Goal: Answer question/provide support: Share knowledge or assist other users

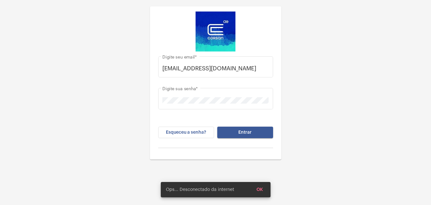
click at [233, 140] on div "Esqueceu a senha? Entrar" at bounding box center [215, 136] width 115 height 21
click at [233, 138] on button "Entrar" at bounding box center [245, 131] width 56 height 11
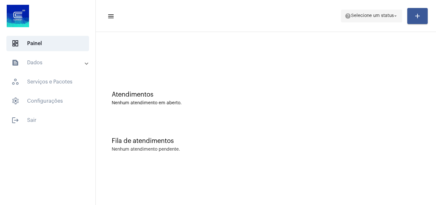
click at [378, 16] on span "Selecione um status" at bounding box center [372, 16] width 43 height 4
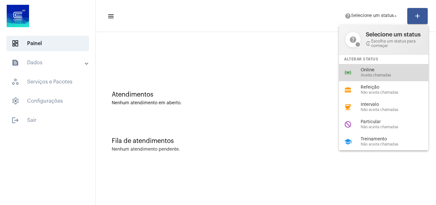
click at [370, 66] on div "online_prediction Online Aceita chamadas" at bounding box center [389, 72] width 100 height 17
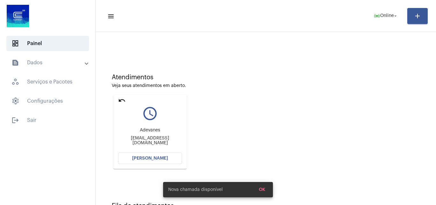
scroll to position [32, 0]
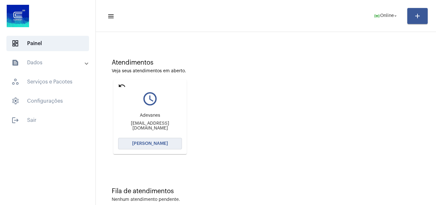
click at [153, 139] on button "[PERSON_NAME]" at bounding box center [150, 143] width 64 height 11
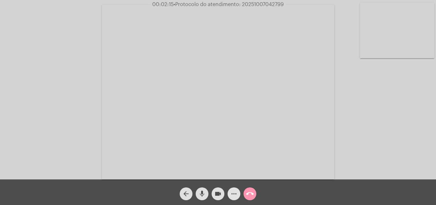
click at [230, 195] on button "more_horiz" at bounding box center [234, 193] width 13 height 13
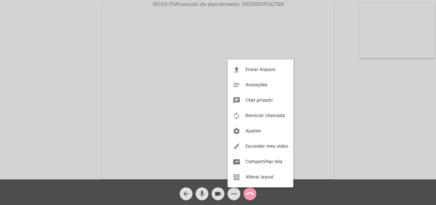
click at [310, 81] on div at bounding box center [218, 102] width 436 height 205
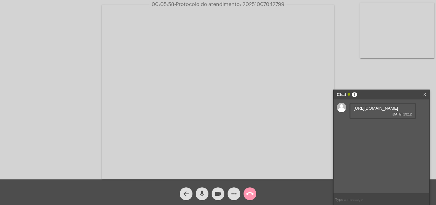
click at [377, 111] on link "[URL][DOMAIN_NAME]" at bounding box center [376, 108] width 44 height 5
click at [393, 129] on link "[URL][DOMAIN_NAME]" at bounding box center [376, 126] width 44 height 5
click at [234, 193] on mat-icon "more_horiz" at bounding box center [234, 194] width 8 height 8
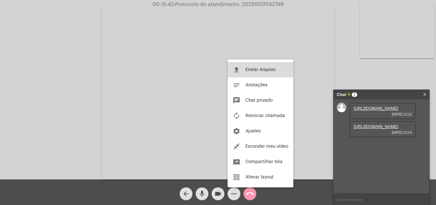
click at [264, 71] on span "Enviar Arquivo" at bounding box center [261, 69] width 30 height 4
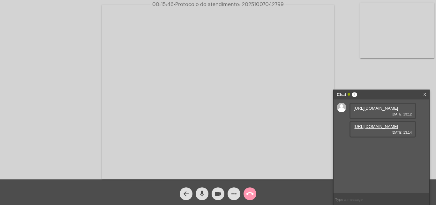
scroll to position [5, 0]
click at [213, 190] on button "videocam" at bounding box center [218, 193] width 13 height 13
click at [203, 191] on mat-icon "mic" at bounding box center [202, 194] width 8 height 8
click at [226, 192] on div "more_horiz" at bounding box center [234, 192] width 16 height 16
click at [219, 193] on mat-icon "videocam_off" at bounding box center [218, 194] width 8 height 8
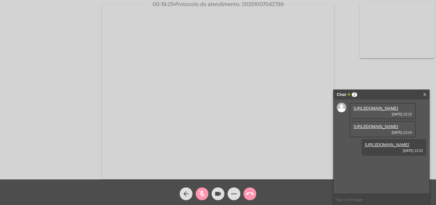
click at [205, 196] on mat-icon "mic_off" at bounding box center [202, 194] width 8 height 8
click at [230, 196] on button "more_horiz" at bounding box center [234, 193] width 13 height 13
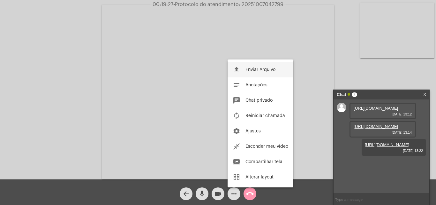
click at [245, 66] on button "file_upload Enviar Arquivo" at bounding box center [261, 69] width 66 height 15
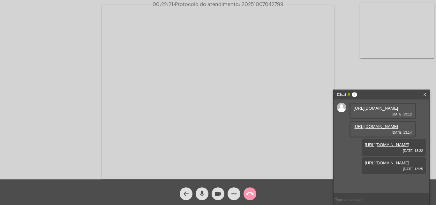
scroll to position [0, 0]
click at [377, 111] on link "[URL][DOMAIN_NAME]" at bounding box center [376, 108] width 44 height 5
click at [394, 142] on link "[URL][DOMAIN_NAME]" at bounding box center [387, 144] width 44 height 5
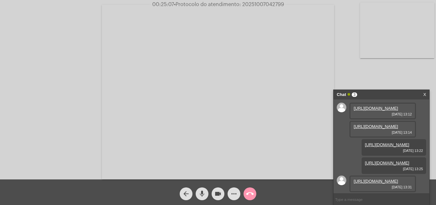
click at [381, 179] on link "[URL][DOMAIN_NAME]" at bounding box center [376, 181] width 44 height 5
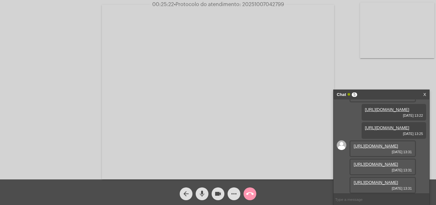
scroll to position [136, 0]
click at [424, 150] on div "[URL][DOMAIN_NAME] [DATE] 13:12 [URL][DOMAIN_NAME] [DATE] 13:14 [URL][DOMAIN_NA…" at bounding box center [382, 146] width 96 height 94
click at [388, 162] on link "[URL][DOMAIN_NAME]" at bounding box center [376, 164] width 44 height 5
click at [386, 180] on link "[URL][DOMAIN_NAME]" at bounding box center [376, 182] width 44 height 5
click at [189, 18] on video at bounding box center [218, 92] width 233 height 174
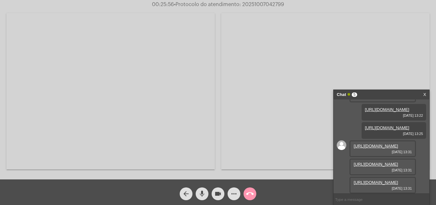
click at [173, 132] on video at bounding box center [110, 91] width 209 height 156
click at [223, 194] on button "videocam" at bounding box center [218, 193] width 13 height 13
click at [209, 194] on div "mic" at bounding box center [202, 192] width 16 height 16
click at [379, 162] on link "[URL][DOMAIN_NAME]" at bounding box center [376, 164] width 44 height 5
click at [392, 180] on link "[URL][DOMAIN_NAME]" at bounding box center [376, 182] width 44 height 5
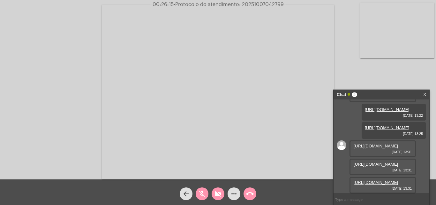
click at [370, 162] on link "[URL][DOMAIN_NAME]" at bounding box center [376, 164] width 44 height 5
click at [424, 94] on link "X" at bounding box center [424, 95] width 3 height 10
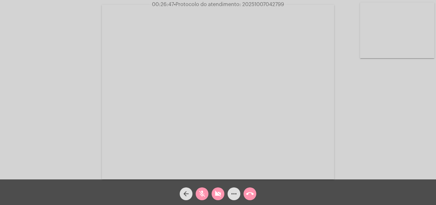
click at [220, 193] on mat-icon "videocam_off" at bounding box center [218, 194] width 8 height 8
click at [215, 195] on mat-icon "videocam" at bounding box center [218, 194] width 8 height 8
click at [215, 195] on mat-icon "videocam_off" at bounding box center [218, 194] width 8 height 8
click at [206, 195] on button "mic_off" at bounding box center [202, 193] width 13 height 13
click at [215, 191] on mat-icon "videocam" at bounding box center [218, 194] width 8 height 8
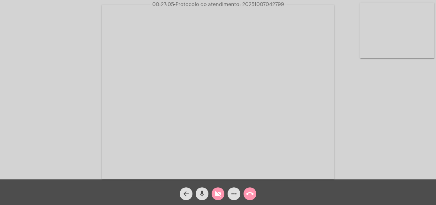
click at [215, 191] on mat-icon "videocam_off" at bounding box center [218, 194] width 8 height 8
click at [217, 195] on mat-icon "videocam" at bounding box center [218, 194] width 8 height 8
click at [199, 195] on mat-icon "mic" at bounding box center [202, 194] width 8 height 8
click at [218, 194] on mat-icon "videocam_off" at bounding box center [218, 194] width 8 height 8
click at [201, 192] on mat-icon "mic_off" at bounding box center [202, 194] width 8 height 8
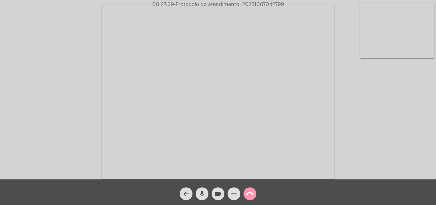
click at [265, 153] on video at bounding box center [218, 92] width 233 height 174
click at [184, 114] on video at bounding box center [110, 91] width 209 height 156
click at [217, 192] on mat-icon "videocam" at bounding box center [218, 194] width 8 height 8
click at [202, 194] on mat-icon "mic" at bounding box center [202, 194] width 8 height 8
click at [214, 194] on mat-icon "videocam_off" at bounding box center [218, 194] width 8 height 8
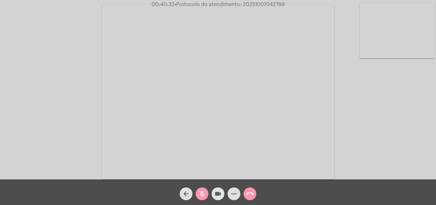
click at [198, 194] on mat-icon "mic_off" at bounding box center [202, 194] width 8 height 8
click at [240, 194] on button "more_horiz" at bounding box center [234, 193] width 13 height 13
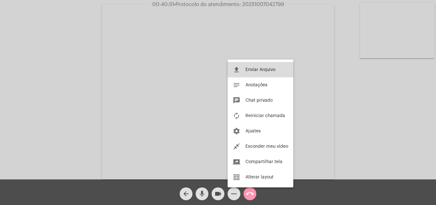
click at [267, 68] on span "Enviar Arquivo" at bounding box center [261, 69] width 30 height 4
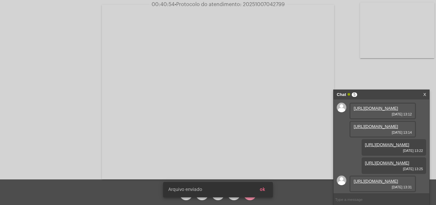
scroll to position [168, 0]
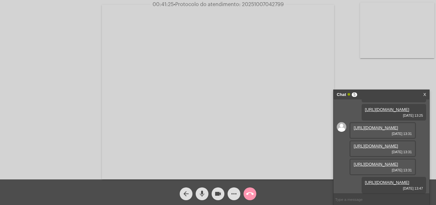
click at [235, 196] on mat-icon "more_horiz" at bounding box center [234, 194] width 8 height 8
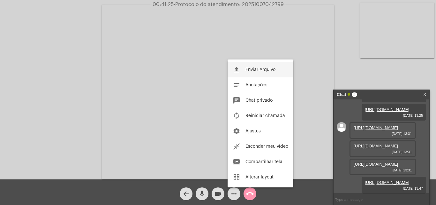
click at [252, 71] on span "Enviar Arquivo" at bounding box center [261, 69] width 30 height 4
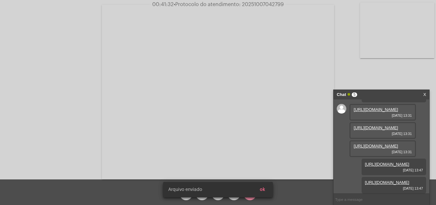
scroll to position [201, 0]
click at [382, 180] on link "[URL][DOMAIN_NAME]" at bounding box center [387, 182] width 44 height 5
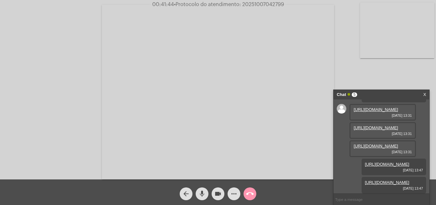
click at [385, 162] on link "[URL][DOMAIN_NAME]" at bounding box center [387, 164] width 44 height 5
click at [217, 199] on span "videocam" at bounding box center [218, 193] width 8 height 13
click at [200, 195] on mat-icon "mic" at bounding box center [202, 194] width 8 height 8
click at [253, 197] on mat-icon "call_end" at bounding box center [250, 194] width 8 height 8
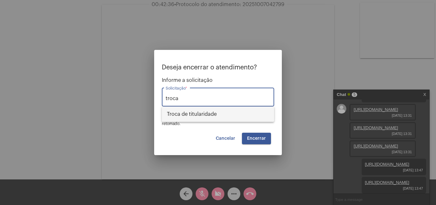
click at [208, 117] on span "Troca de titularidade" at bounding box center [218, 113] width 102 height 15
type input "Troca de titularidade"
click at [249, 138] on span "Encerrar" at bounding box center [256, 138] width 19 height 4
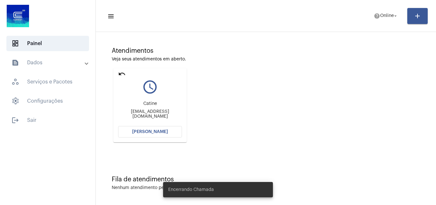
scroll to position [45, 0]
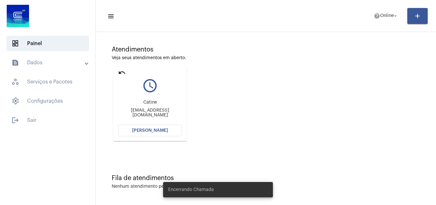
click at [156, 132] on span "[PERSON_NAME]" at bounding box center [150, 130] width 36 height 4
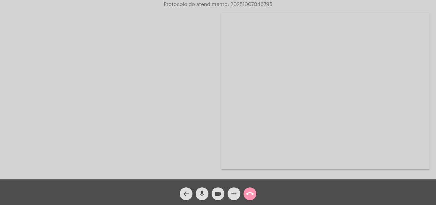
click at [244, 189] on div "call_end" at bounding box center [250, 192] width 16 height 16
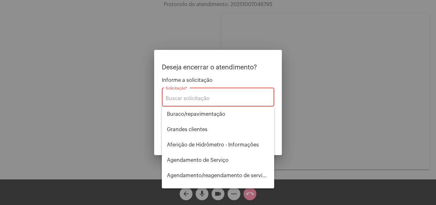
click at [255, 191] on div at bounding box center [218, 102] width 436 height 205
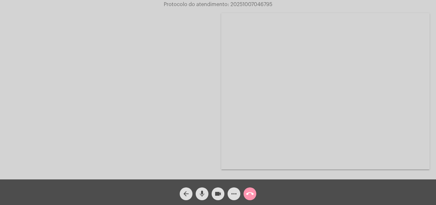
click at [252, 198] on span "call_end" at bounding box center [250, 193] width 8 height 13
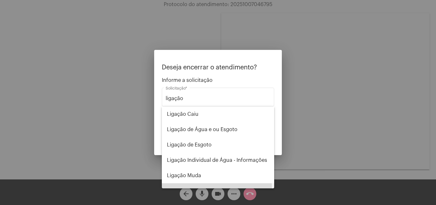
click at [217, 187] on span "Religação (informações sobre)" at bounding box center [218, 190] width 102 height 15
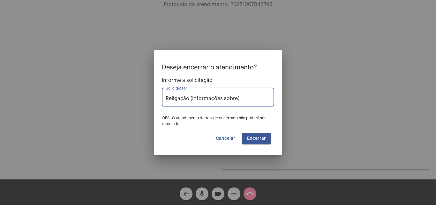
click at [252, 103] on div "Religação (informações sobre) Solicitação *" at bounding box center [218, 96] width 105 height 20
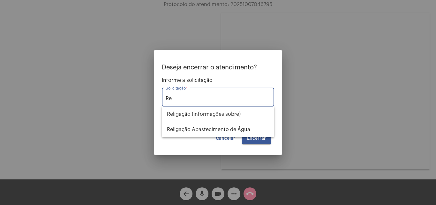
type input "R"
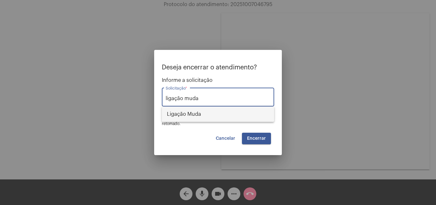
click at [239, 115] on span "Ligação Muda" at bounding box center [218, 113] width 102 height 15
type input "Ligação Muda"
click at [255, 136] on span "Encerrar" at bounding box center [256, 138] width 19 height 4
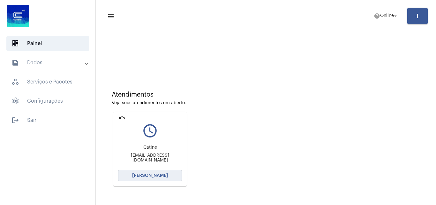
click at [160, 174] on span "[PERSON_NAME]" at bounding box center [150, 175] width 36 height 4
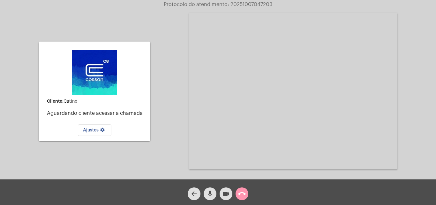
click at [246, 195] on button "call_end" at bounding box center [242, 193] width 13 height 13
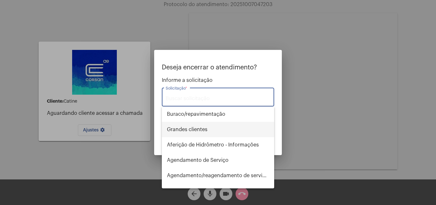
type input "ç"
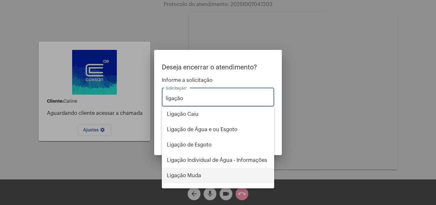
click at [207, 178] on span "Ligação Muda" at bounding box center [218, 175] width 102 height 15
type input "Ligação Muda"
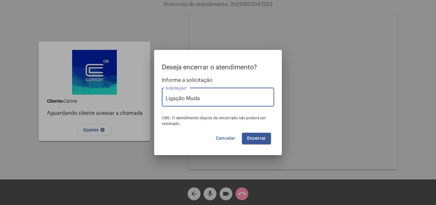
click at [251, 141] on button "Encerrar" at bounding box center [256, 138] width 29 height 11
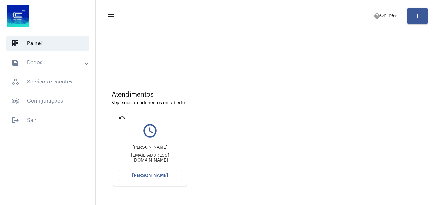
click at [158, 126] on div "Atendimentos Veja seus atendimentos em aberto. undo query_builder [PERSON_NAME]…" at bounding box center [266, 140] width 334 height 211
click at [149, 179] on button "[PERSON_NAME]" at bounding box center [150, 175] width 64 height 11
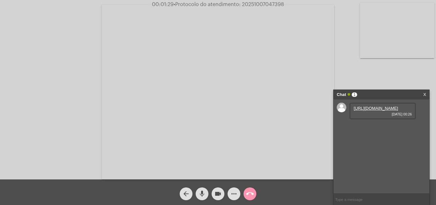
click at [392, 111] on link "[URL][DOMAIN_NAME]" at bounding box center [376, 108] width 44 height 5
click at [219, 190] on mat-icon "videocam" at bounding box center [218, 194] width 8 height 8
click at [208, 191] on div "mic" at bounding box center [202, 192] width 16 height 16
click at [215, 194] on mat-icon "videocam_off" at bounding box center [218, 194] width 8 height 8
click at [205, 195] on mat-icon "mic_off" at bounding box center [202, 194] width 8 height 8
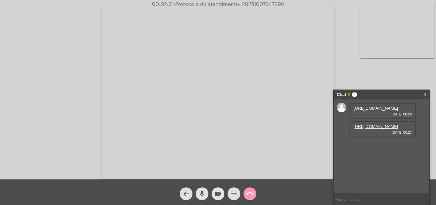
click at [217, 193] on mat-icon "videocam" at bounding box center [218, 194] width 8 height 8
click at [206, 192] on button "mic" at bounding box center [202, 193] width 13 height 13
click at [384, 129] on link "[URL][DOMAIN_NAME]" at bounding box center [376, 126] width 44 height 5
click at [216, 198] on span "videocam_off" at bounding box center [218, 193] width 8 height 13
click at [203, 195] on mat-icon "mic_off" at bounding box center [202, 194] width 8 height 8
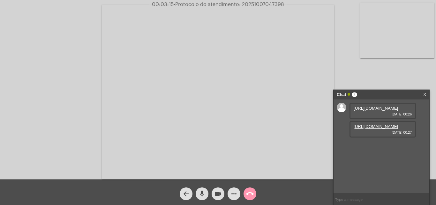
click at [219, 195] on mat-icon "videocam" at bounding box center [218, 194] width 8 height 8
click at [203, 191] on mat-icon "mic" at bounding box center [202, 194] width 8 height 8
click at [220, 192] on mat-icon "videocam_off" at bounding box center [218, 194] width 8 height 8
click at [199, 194] on mat-icon "mic_off" at bounding box center [202, 194] width 8 height 8
click at [225, 193] on div "videocam" at bounding box center [218, 192] width 16 height 16
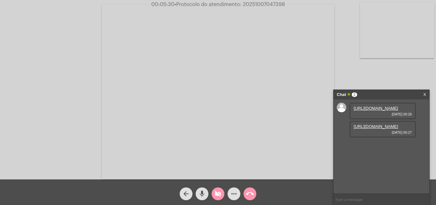
click at [205, 190] on mat-icon "mic" at bounding box center [202, 194] width 8 height 8
click at [217, 197] on mat-icon "videocam_off" at bounding box center [218, 194] width 8 height 8
click at [200, 193] on mat-icon "mic_off" at bounding box center [202, 194] width 8 height 8
click at [219, 191] on mat-icon "videocam" at bounding box center [218, 194] width 8 height 8
click at [199, 193] on mat-icon "mic" at bounding box center [202, 194] width 8 height 8
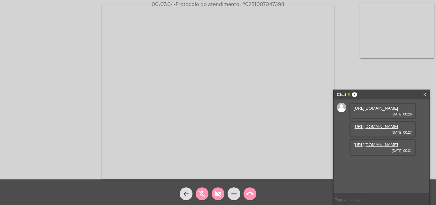
scroll to position [5, 0]
click at [370, 147] on link "[URL][DOMAIN_NAME]" at bounding box center [376, 144] width 44 height 5
click at [220, 192] on mat-icon "videocam_off" at bounding box center [218, 194] width 8 height 8
click at [201, 193] on mat-icon "mic_off" at bounding box center [202, 194] width 8 height 8
click at [219, 195] on mat-icon "videocam" at bounding box center [218, 194] width 8 height 8
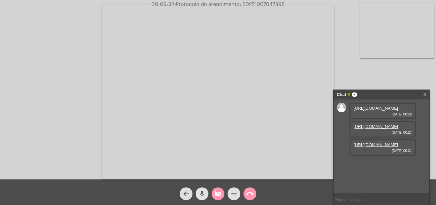
click at [199, 190] on mat-icon "mic" at bounding box center [202, 194] width 8 height 8
click at [220, 193] on mat-icon "videocam_off" at bounding box center [218, 194] width 8 height 8
click at [204, 191] on mat-icon "mic_off" at bounding box center [202, 194] width 8 height 8
click at [202, 196] on mat-icon "mic" at bounding box center [202, 194] width 8 height 8
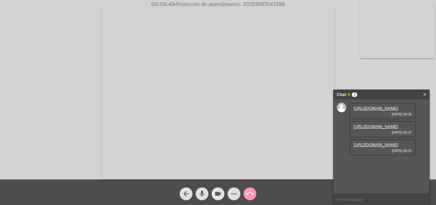
click at [220, 196] on mat-icon "videocam" at bounding box center [218, 194] width 8 height 8
click at [202, 194] on mat-icon "mic" at bounding box center [202, 194] width 8 height 8
click at [218, 197] on mat-icon "videocam_off" at bounding box center [218, 194] width 8 height 8
click at [195, 197] on div "mic_off" at bounding box center [202, 192] width 16 height 16
click at [220, 192] on mat-icon "videocam" at bounding box center [218, 194] width 8 height 8
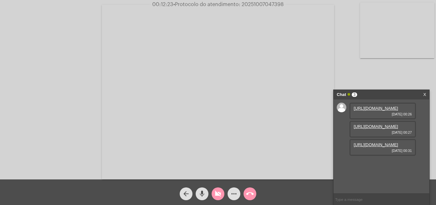
click at [207, 193] on button "mic" at bounding box center [202, 193] width 13 height 13
click at [223, 196] on button "videocam_off" at bounding box center [218, 193] width 13 height 13
click at [207, 198] on div "mic_off" at bounding box center [202, 192] width 16 height 16
click at [216, 195] on mat-icon "videocam" at bounding box center [218, 194] width 8 height 8
click at [208, 195] on button "mic" at bounding box center [202, 193] width 13 height 13
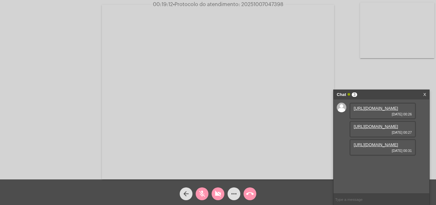
click at [218, 192] on mat-icon "videocam_off" at bounding box center [218, 194] width 8 height 8
click at [202, 194] on mat-icon "mic_off" at bounding box center [202, 194] width 8 height 8
click at [219, 197] on mat-icon "videocam" at bounding box center [218, 194] width 8 height 8
click at [203, 190] on mat-icon "mic" at bounding box center [202, 194] width 8 height 8
click at [211, 194] on div "videocam_off" at bounding box center [218, 192] width 16 height 16
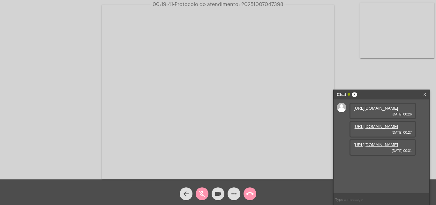
click at [205, 193] on mat-icon "mic_off" at bounding box center [202, 194] width 8 height 8
click at [221, 195] on mat-icon "videocam" at bounding box center [218, 194] width 8 height 8
click at [207, 196] on button "mic" at bounding box center [202, 193] width 13 height 13
click at [214, 194] on mat-icon "videocam_off" at bounding box center [218, 194] width 8 height 8
click at [204, 197] on mat-icon "mic_off" at bounding box center [202, 194] width 8 height 8
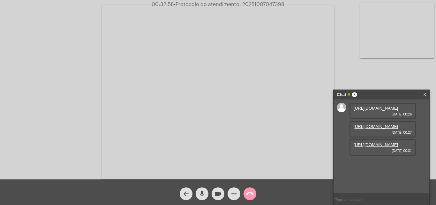
click at [226, 198] on div "videocam" at bounding box center [218, 192] width 16 height 16
click at [201, 194] on mat-icon "mic" at bounding box center [202, 194] width 8 height 8
click at [208, 192] on button "mic_off" at bounding box center [202, 193] width 13 height 13
click at [222, 194] on button "videocam_off" at bounding box center [218, 193] width 13 height 13
click at [220, 190] on mat-icon "videocam" at bounding box center [218, 194] width 8 height 8
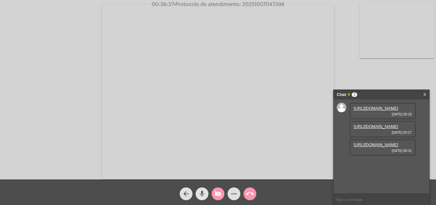
click at [208, 196] on button "mic" at bounding box center [202, 193] width 13 height 13
click at [215, 197] on mat-icon "videocam_off" at bounding box center [218, 194] width 8 height 8
click at [200, 192] on mat-icon "mic_off" at bounding box center [202, 194] width 8 height 8
click at [427, 92] on div "Chat 3 X" at bounding box center [382, 95] width 96 height 10
click at [218, 194] on mat-icon "videocam" at bounding box center [218, 194] width 8 height 8
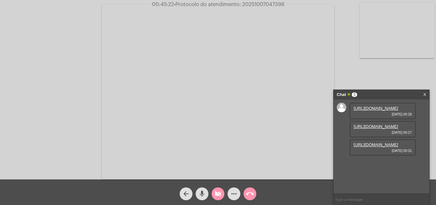
click at [218, 194] on mat-icon "videocam_off" at bounding box center [218, 194] width 8 height 8
click at [221, 191] on mat-icon "videocam" at bounding box center [218, 194] width 8 height 8
click at [202, 197] on mat-icon "mic" at bounding box center [202, 194] width 8 height 8
click at [216, 202] on div "arrow_back mic_off videocam_off more_horiz call_end" at bounding box center [218, 192] width 436 height 26
click at [216, 200] on div "arrow_back mic_off videocam_off more_horiz call_end" at bounding box center [218, 192] width 436 height 26
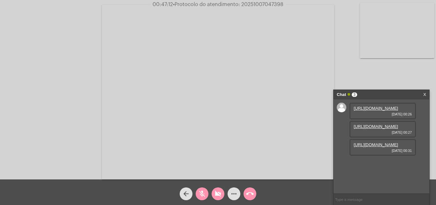
click at [215, 196] on mat-icon "videocam_off" at bounding box center [218, 194] width 8 height 8
click at [207, 195] on button "mic_off" at bounding box center [202, 193] width 13 height 13
drag, startPoint x: 221, startPoint y: 190, endPoint x: 214, endPoint y: 191, distance: 7.1
click at [221, 190] on mat-icon "videocam" at bounding box center [218, 194] width 8 height 8
click at [198, 192] on button "mic" at bounding box center [202, 193] width 13 height 13
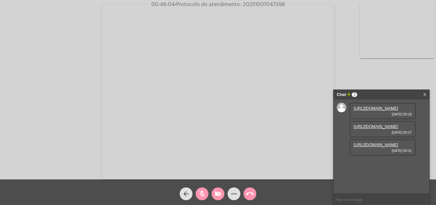
click at [223, 193] on button "videocam_off" at bounding box center [218, 193] width 13 height 13
click at [203, 190] on mat-icon "mic_off" at bounding box center [202, 194] width 8 height 8
drag, startPoint x: 370, startPoint y: 92, endPoint x: 393, endPoint y: 79, distance: 26.5
click at [398, 81] on app-call "00:49:24 • Protocolo do atendimento: 20251007047398 Acessando Câmera e Microfon…" at bounding box center [218, 102] width 436 height 205
click at [356, 70] on div "Acessando Câmera e Microfone..." at bounding box center [218, 91] width 435 height 179
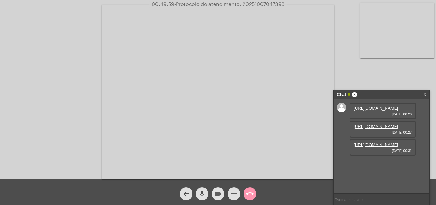
click at [218, 193] on mat-icon "videocam" at bounding box center [218, 194] width 8 height 8
click at [208, 193] on button "mic" at bounding box center [202, 193] width 13 height 13
click at [216, 193] on mat-icon "videocam_off" at bounding box center [218, 194] width 8 height 8
click at [203, 192] on mat-icon "mic_off" at bounding box center [202, 194] width 8 height 8
click at [218, 194] on mat-icon "videocam" at bounding box center [218, 194] width 8 height 8
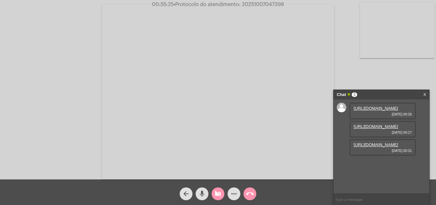
click at [202, 195] on mat-icon "mic" at bounding box center [202, 194] width 8 height 8
click at [428, 94] on div "Chat 3 X" at bounding box center [382, 95] width 96 height 10
click at [423, 94] on div "Chat 3 X" at bounding box center [382, 95] width 96 height 10
click at [425, 94] on link "X" at bounding box center [424, 95] width 3 height 10
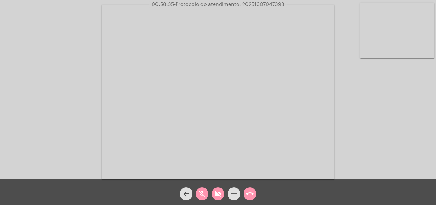
click at [216, 192] on mat-icon "videocam_off" at bounding box center [218, 194] width 8 height 8
click at [207, 193] on button "mic_off" at bounding box center [202, 193] width 13 height 13
click at [208, 193] on button "mic" at bounding box center [202, 193] width 13 height 13
click at [211, 193] on div "videocam" at bounding box center [218, 192] width 16 height 16
click at [199, 189] on span "mic_off" at bounding box center [202, 193] width 8 height 13
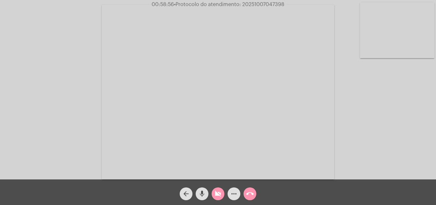
click at [216, 196] on mat-icon "videocam_off" at bounding box center [218, 194] width 8 height 8
drag, startPoint x: 237, startPoint y: 197, endPoint x: 240, endPoint y: 194, distance: 5.0
click at [237, 197] on mat-icon "more_horiz" at bounding box center [234, 194] width 8 height 8
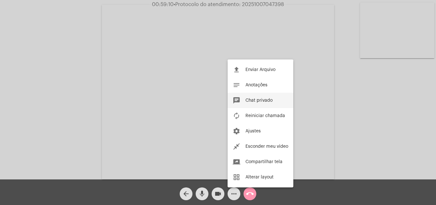
click at [261, 98] on span "Chat privado" at bounding box center [259, 100] width 27 height 4
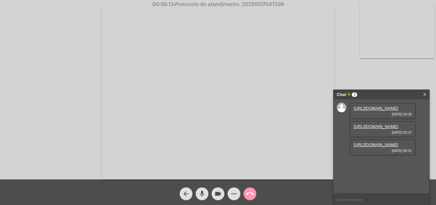
click at [381, 201] on input "text" at bounding box center [382, 199] width 96 height 11
type input "r"
type input "RSAE"
click at [424, 96] on link "X" at bounding box center [424, 95] width 3 height 10
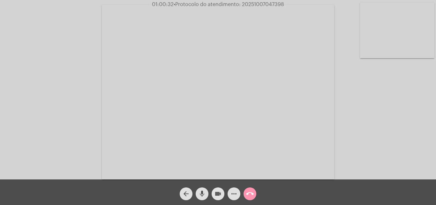
click at [220, 191] on mat-icon "videocam" at bounding box center [218, 194] width 8 height 8
click at [216, 193] on mat-icon "videocam_off" at bounding box center [218, 194] width 8 height 8
click at [216, 193] on mat-icon "videocam" at bounding box center [218, 194] width 8 height 8
click at [202, 191] on mat-icon "mic" at bounding box center [202, 194] width 8 height 8
click at [252, 192] on mat-icon "call_end" at bounding box center [250, 194] width 8 height 8
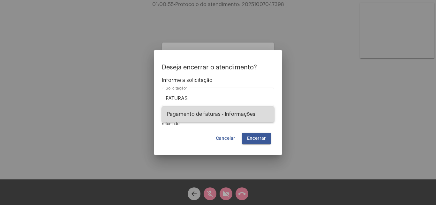
click at [225, 120] on span "Pagamento de faturas - Informações" at bounding box center [218, 113] width 102 height 15
type input "Pagamento de faturas - Informações"
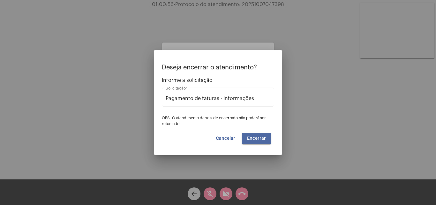
click at [256, 138] on span "Encerrar" at bounding box center [256, 138] width 19 height 4
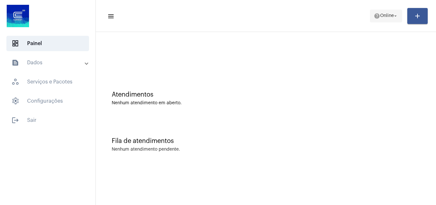
click at [385, 21] on span "help Online arrow_drop_down" at bounding box center [386, 15] width 25 height 11
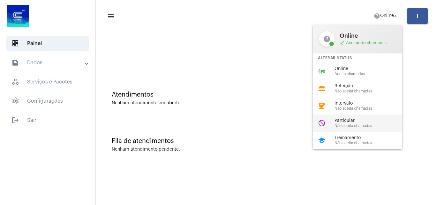
click at [360, 126] on span "Não aceita chamadas" at bounding box center [371, 126] width 73 height 4
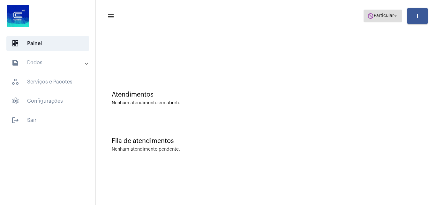
click at [387, 15] on span "Particular" at bounding box center [384, 16] width 20 height 4
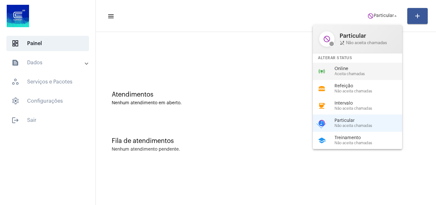
click at [374, 67] on span "Online" at bounding box center [371, 68] width 73 height 5
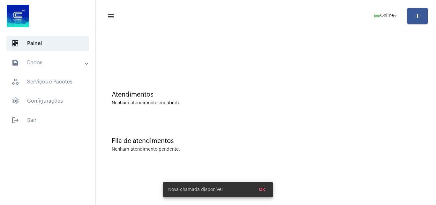
click at [365, 17] on mat-toolbar-row "menu online_prediction Online arrow_drop_down add" at bounding box center [266, 16] width 340 height 20
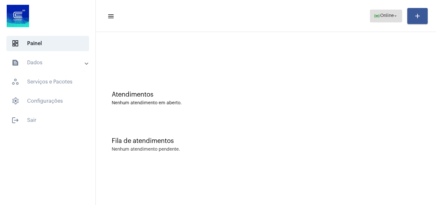
click at [371, 17] on button "online_prediction Online arrow_drop_down" at bounding box center [386, 16] width 32 height 13
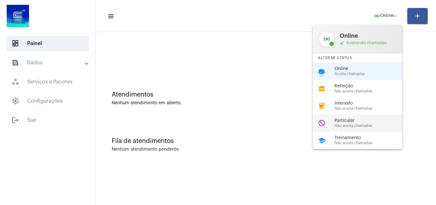
click at [358, 127] on span "Não aceita chamadas" at bounding box center [371, 126] width 73 height 4
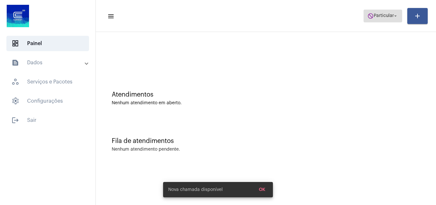
click at [380, 10] on button "do_not_disturb Particular arrow_drop_down" at bounding box center [383, 16] width 39 height 13
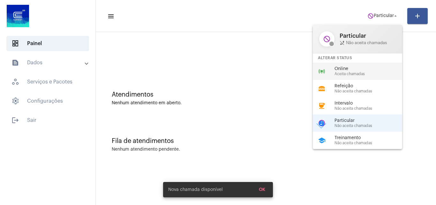
click at [355, 72] on span "Aceita chamadas" at bounding box center [371, 74] width 73 height 4
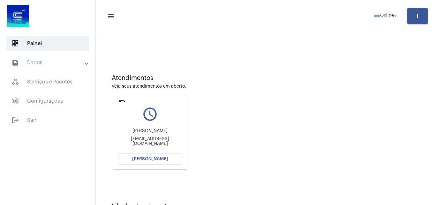
scroll to position [32, 0]
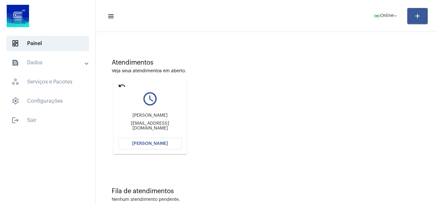
click at [144, 142] on span "[PERSON_NAME]" at bounding box center [150, 143] width 36 height 4
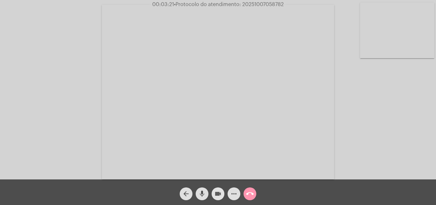
click at [215, 194] on mat-icon "videocam" at bounding box center [218, 194] width 8 height 8
click at [201, 197] on mat-icon "mic" at bounding box center [202, 194] width 8 height 8
click at [223, 200] on div "arrow_back mic_off videocam_off more_horiz call_end" at bounding box center [218, 192] width 436 height 26
click at [221, 197] on mat-icon "videocam_off" at bounding box center [218, 194] width 8 height 8
click at [207, 191] on button "mic_off" at bounding box center [202, 193] width 13 height 13
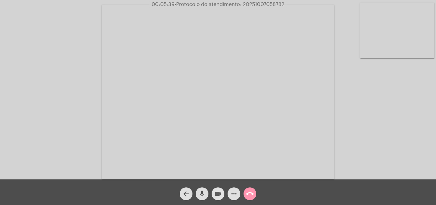
click at [221, 188] on span "videocam" at bounding box center [218, 193] width 8 height 13
click at [208, 193] on button "mic" at bounding box center [202, 193] width 13 height 13
click at [217, 195] on mat-icon "videocam_off" at bounding box center [218, 194] width 8 height 8
click at [205, 193] on mat-icon "mic_off" at bounding box center [202, 194] width 8 height 8
click at [205, 193] on mat-icon "mic" at bounding box center [202, 194] width 8 height 8
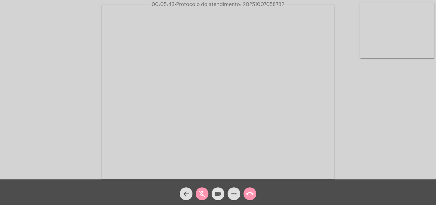
click at [214, 195] on button "videocam" at bounding box center [218, 193] width 13 height 13
drag, startPoint x: 211, startPoint y: 180, endPoint x: 215, endPoint y: 191, distance: 11.8
click at [215, 191] on div "arrow_back mic_off videocam_off more_horiz call_end" at bounding box center [218, 192] width 436 height 26
click at [215, 191] on mat-icon "videocam_off" at bounding box center [218, 194] width 8 height 8
click at [201, 197] on mat-icon "mic_off" at bounding box center [202, 194] width 8 height 8
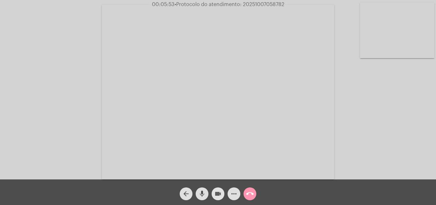
click at [218, 193] on mat-icon "videocam" at bounding box center [218, 194] width 8 height 8
click at [205, 193] on mat-icon "mic" at bounding box center [202, 194] width 8 height 8
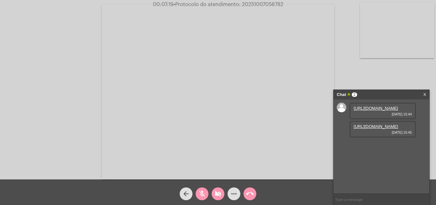
click at [384, 111] on link "[URL][DOMAIN_NAME]" at bounding box center [376, 108] width 44 height 5
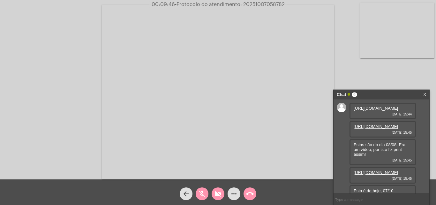
drag, startPoint x: 397, startPoint y: 142, endPoint x: 393, endPoint y: 145, distance: 4.3
click at [396, 137] on div "[URL][DOMAIN_NAME] [DATE] 15:45" at bounding box center [383, 129] width 66 height 17
click at [393, 129] on link "[URL][DOMAIN_NAME]" at bounding box center [376, 126] width 44 height 5
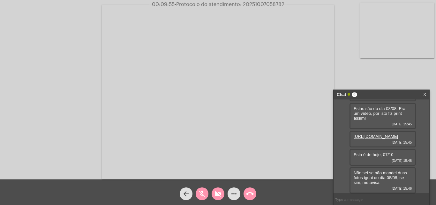
scroll to position [64, 0]
click at [376, 138] on link "[URL][DOMAIN_NAME]" at bounding box center [376, 136] width 44 height 5
click at [212, 194] on button "videocam_off" at bounding box center [218, 193] width 13 height 13
click at [200, 196] on mat-icon "mic_off" at bounding box center [202, 194] width 8 height 8
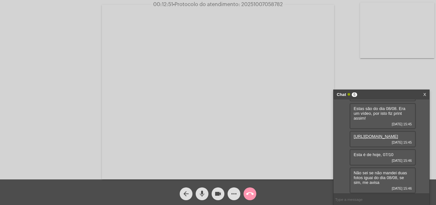
click at [424, 94] on link "X" at bounding box center [424, 95] width 3 height 10
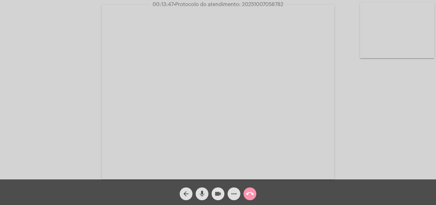
click at [217, 190] on mat-icon "videocam" at bounding box center [218, 194] width 8 height 8
click at [202, 199] on span "mic" at bounding box center [202, 193] width 8 height 13
click at [218, 189] on span "videocam_off" at bounding box center [218, 193] width 8 height 13
click at [207, 194] on button "mic_off" at bounding box center [202, 193] width 13 height 13
click at [219, 192] on mat-icon "videocam" at bounding box center [218, 194] width 8 height 8
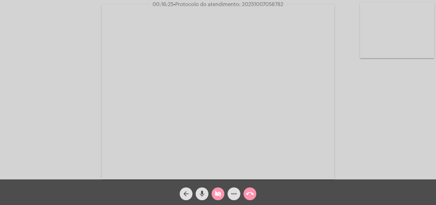
click at [202, 192] on mat-icon "mic" at bounding box center [202, 194] width 8 height 8
click at [219, 192] on mat-icon "videocam_off" at bounding box center [218, 194] width 8 height 8
click at [202, 193] on mat-icon "mic_off" at bounding box center [202, 194] width 8 height 8
click at [217, 192] on mat-icon "videocam" at bounding box center [218, 194] width 8 height 8
click at [199, 197] on mat-icon "mic" at bounding box center [202, 194] width 8 height 8
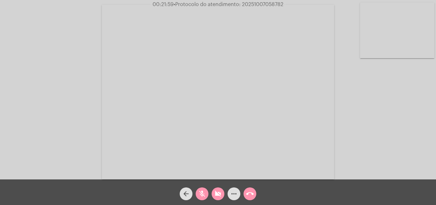
click at [219, 190] on mat-icon "videocam_off" at bounding box center [218, 194] width 8 height 8
click at [207, 191] on button "mic_off" at bounding box center [202, 193] width 13 height 13
click at [198, 191] on button "mic" at bounding box center [202, 193] width 13 height 13
click at [214, 193] on mat-icon "videocam" at bounding box center [218, 194] width 8 height 8
click at [247, 193] on mat-icon "call_end" at bounding box center [250, 194] width 8 height 8
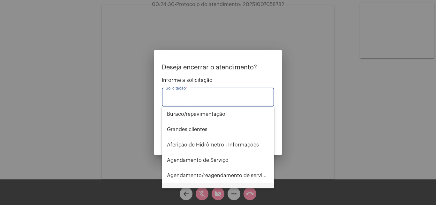
type input "F"
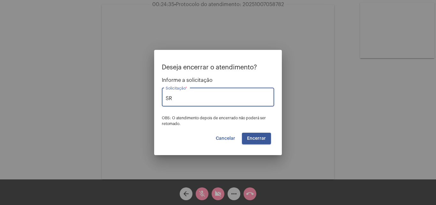
type input "S"
type input "R"
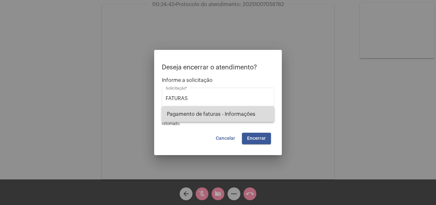
click at [216, 116] on span "Pagamento de faturas - Informações" at bounding box center [218, 113] width 102 height 15
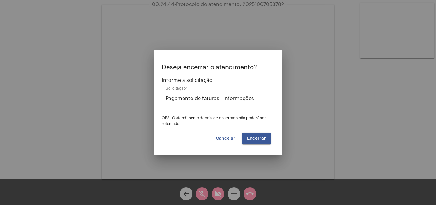
drag, startPoint x: 260, startPoint y: 103, endPoint x: 137, endPoint y: 90, distance: 124.0
click at [137, 90] on div "Deseja encerrar o atendimento? Informe a solicitação Pagamento de faturas - Inf…" at bounding box center [218, 102] width 436 height 205
click at [265, 96] on input "Pagamento de faturas - Informações" at bounding box center [218, 98] width 105 height 6
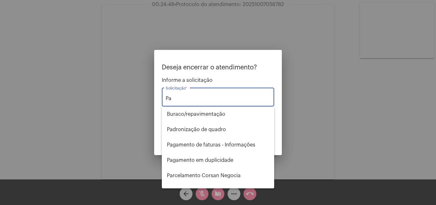
type input "P"
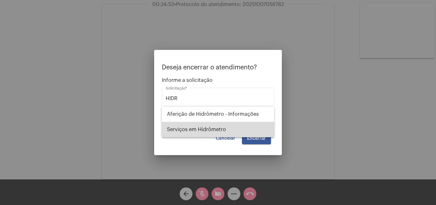
click at [211, 125] on span "Serviços em Hidrômetro" at bounding box center [218, 129] width 102 height 15
type input "Serviços em Hidrômetro"
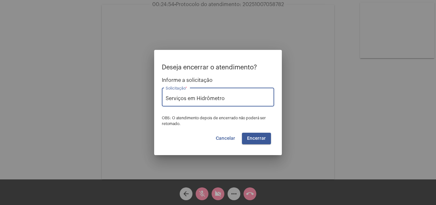
click at [251, 138] on span "Encerrar" at bounding box center [256, 138] width 19 height 4
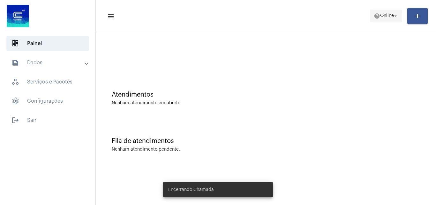
click at [380, 18] on span "help Online arrow_drop_down" at bounding box center [386, 15] width 25 height 11
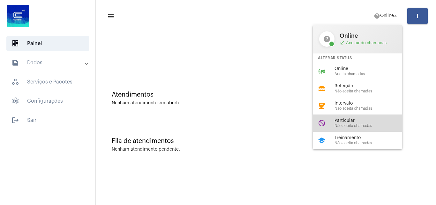
click at [361, 118] on div "do_not_disturb Particular Não aceita chamadas" at bounding box center [363, 122] width 100 height 17
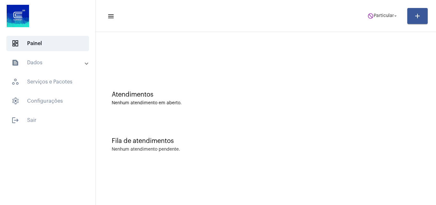
click at [46, 56] on mat-expansion-panel-header "text_snippet_outlined Dados" at bounding box center [50, 62] width 92 height 15
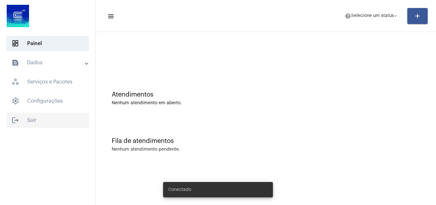
drag, startPoint x: 29, startPoint y: 112, endPoint x: 29, endPoint y: 116, distance: 3.5
click at [29, 113] on mat-list "dashboard Painel text_snippet_outlined Dados history_outlined Histórico schedul…" at bounding box center [47, 80] width 95 height 95
click at [29, 116] on span "logout Sair" at bounding box center [47, 119] width 83 height 15
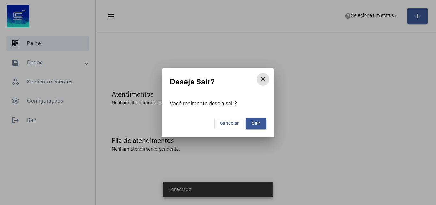
click at [255, 125] on span "Sair" at bounding box center [256, 123] width 9 height 4
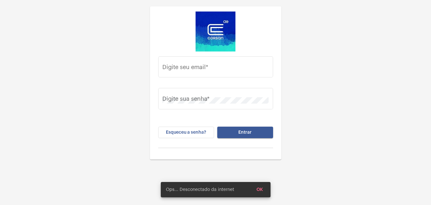
type input "[EMAIL_ADDRESS][DOMAIN_NAME]"
